Goal: Use online tool/utility: Utilize a website feature to perform a specific function

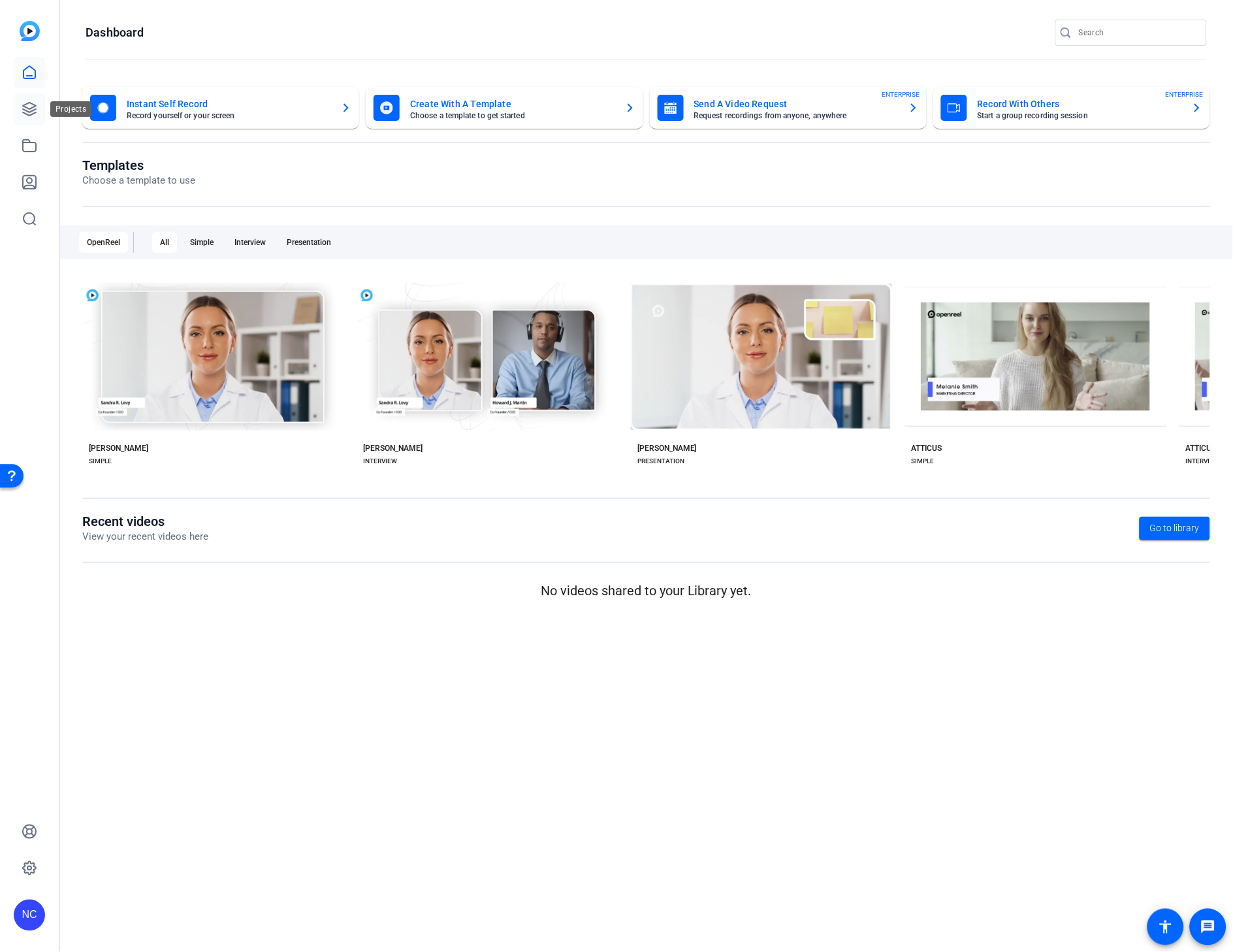
click at [19, 109] on link at bounding box center [29, 109] width 31 height 31
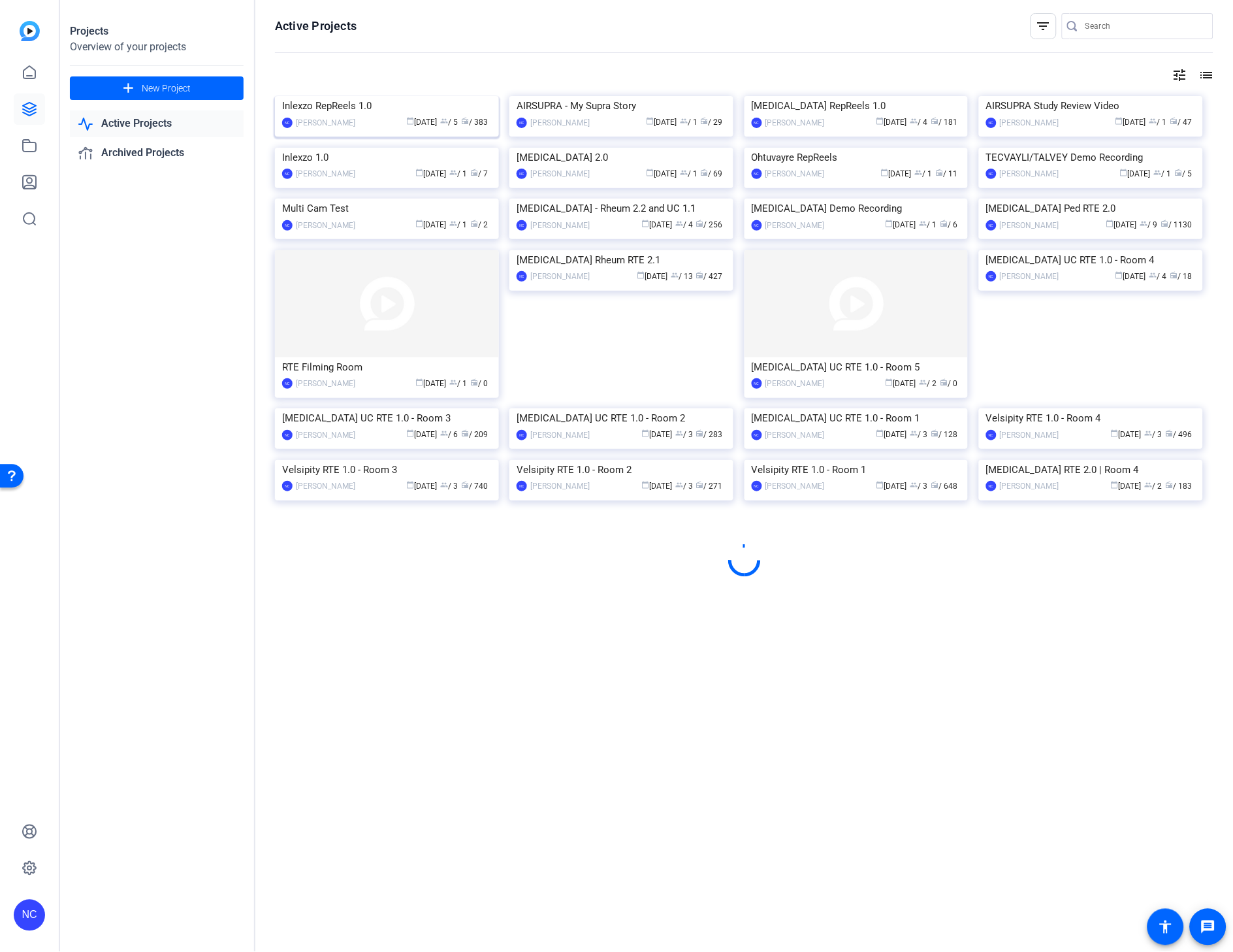
click at [380, 96] on img at bounding box center [387, 96] width 224 height 0
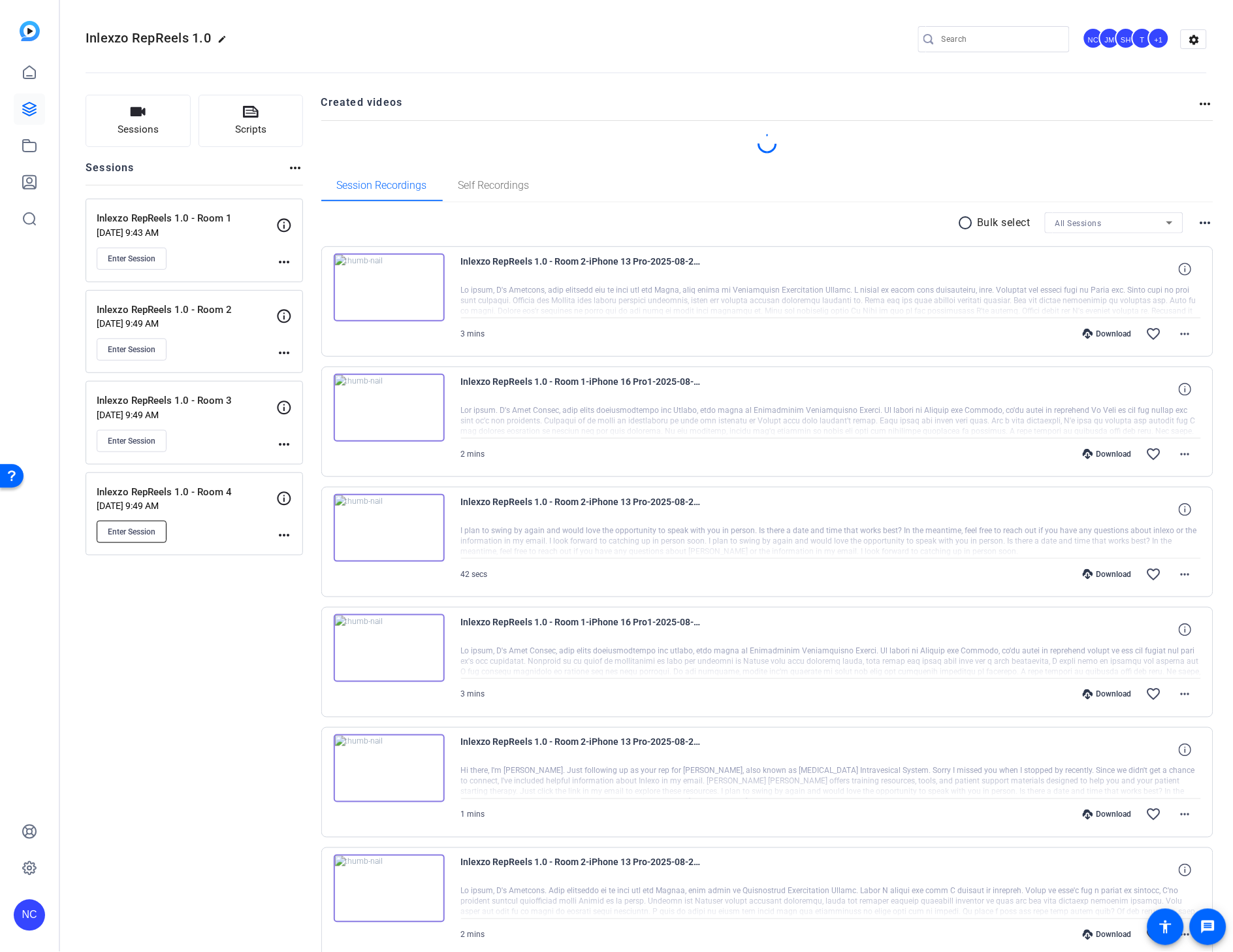
click at [145, 537] on span "Enter Session" at bounding box center [131, 532] width 48 height 10
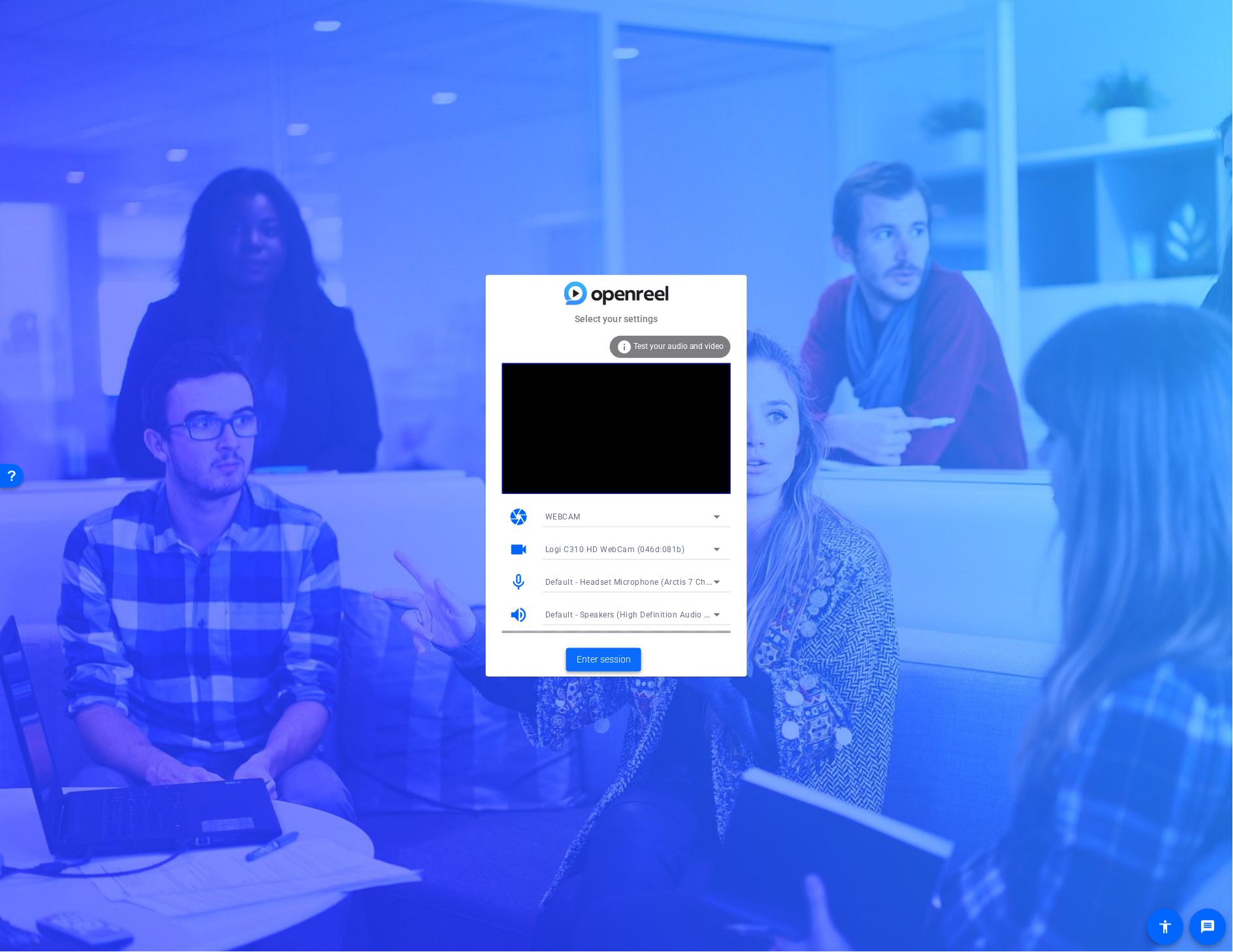
click at [597, 655] on span "Enter session" at bounding box center [603, 659] width 54 height 13
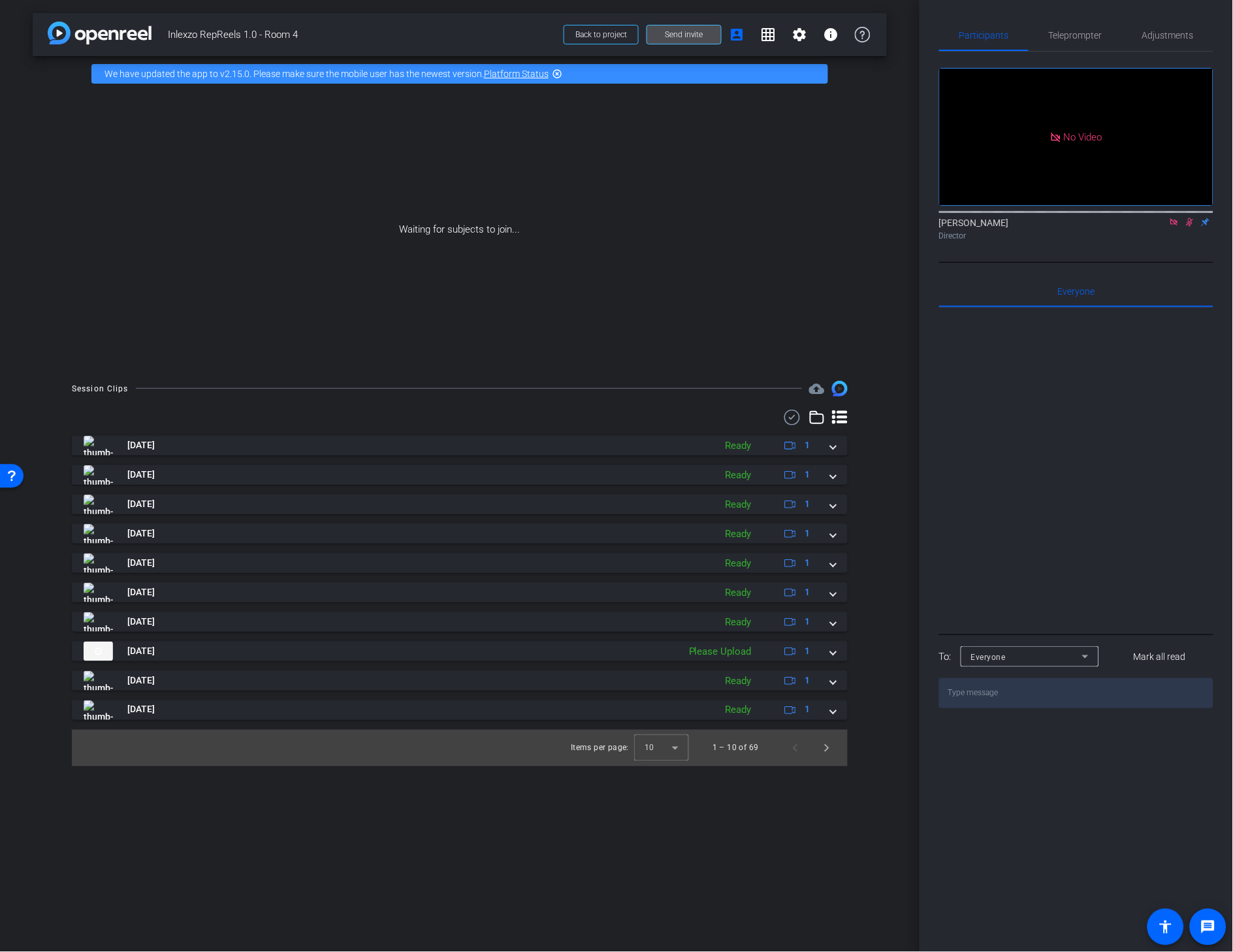
click at [699, 24] on span at bounding box center [684, 35] width 74 height 31
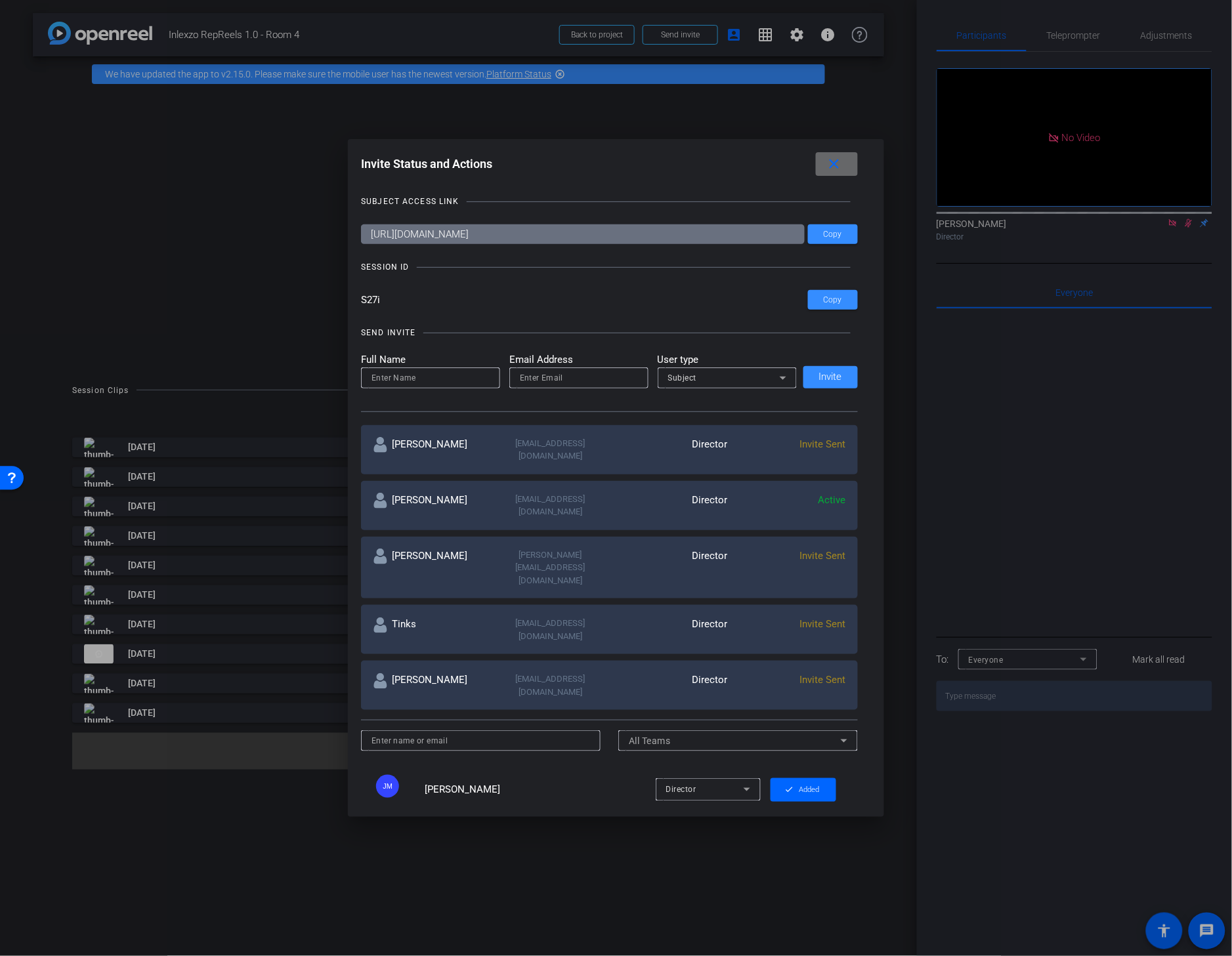
click at [853, 160] on span at bounding box center [837, 163] width 42 height 31
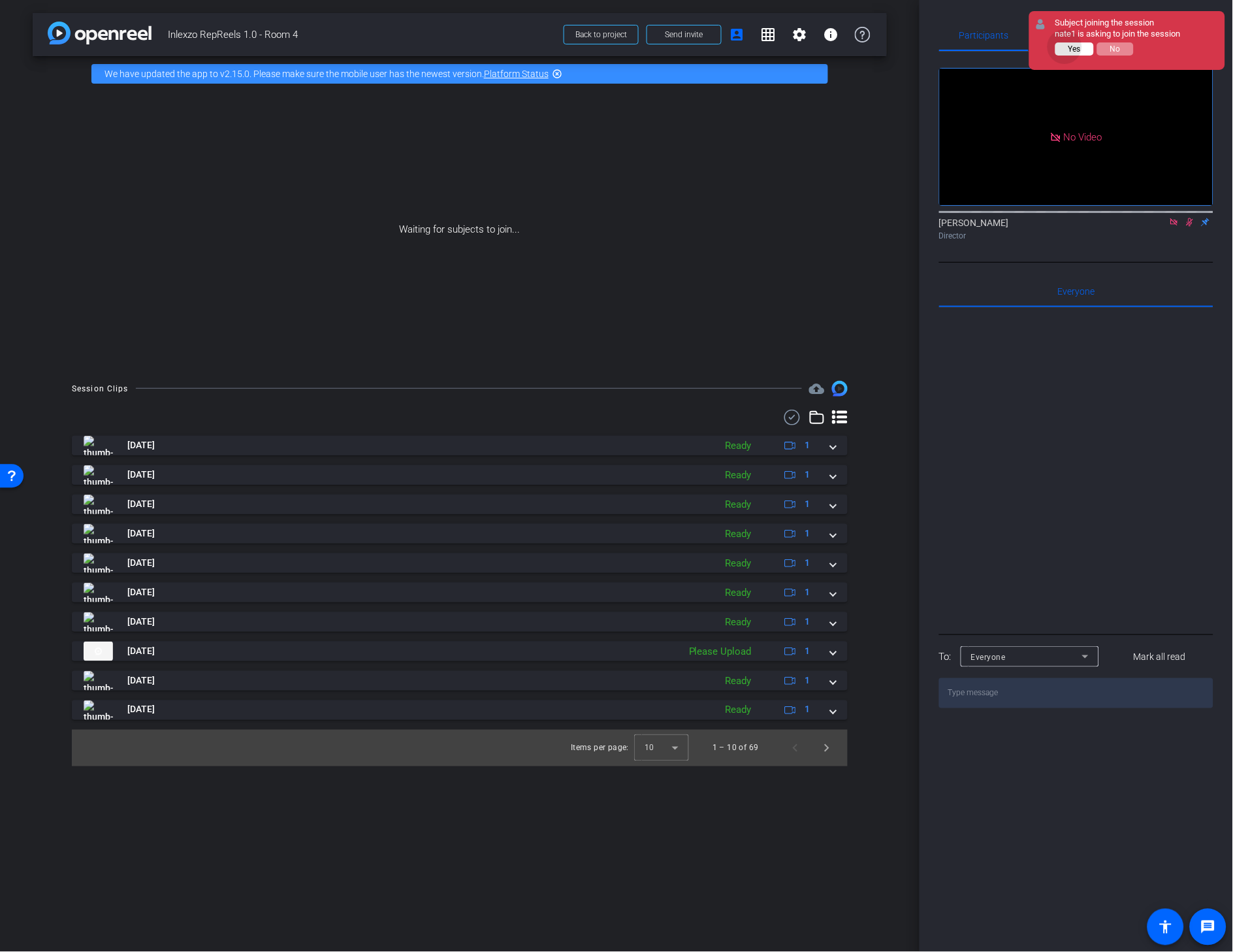
click at [1066, 46] on button "Yes" at bounding box center [1075, 49] width 39 height 13
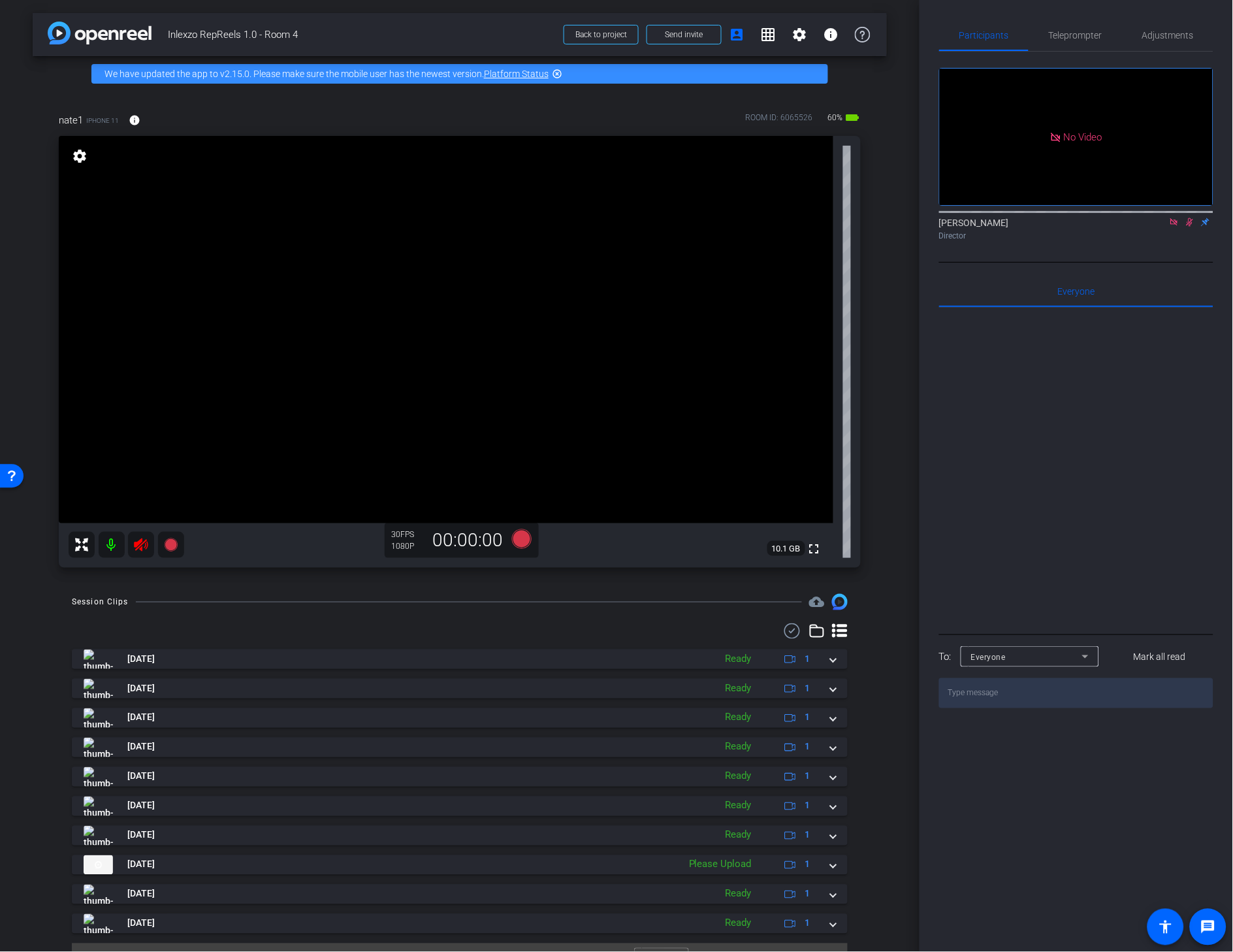
click at [113, 543] on mat-icon at bounding box center [111, 545] width 26 height 26
click at [138, 115] on mat-icon "info" at bounding box center [135, 120] width 12 height 12
